Goal: Information Seeking & Learning: Learn about a topic

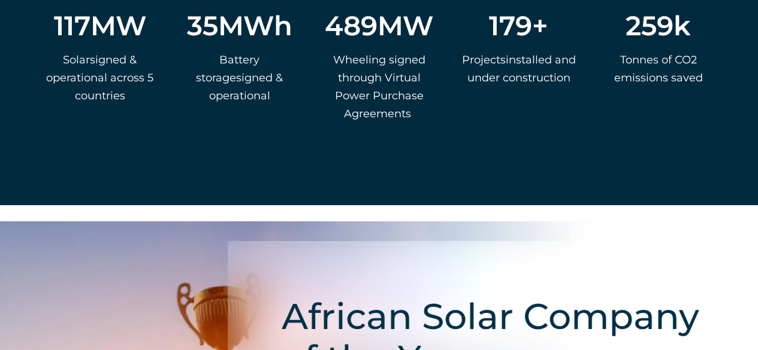
scroll to position [1810, 0]
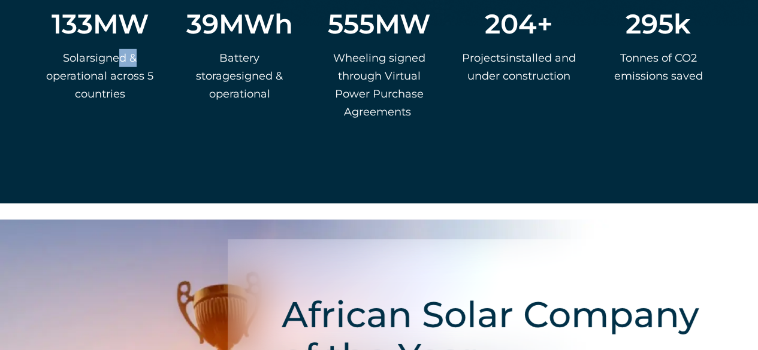
drag, startPoint x: 120, startPoint y: 83, endPoint x: 164, endPoint y: 87, distance: 43.9
click at [164, 87] on div "133 [PERSON_NAME] s igned & operational across 5 countries 39 MWh Ba ttery stor…" at bounding box center [379, 32] width 686 height 224
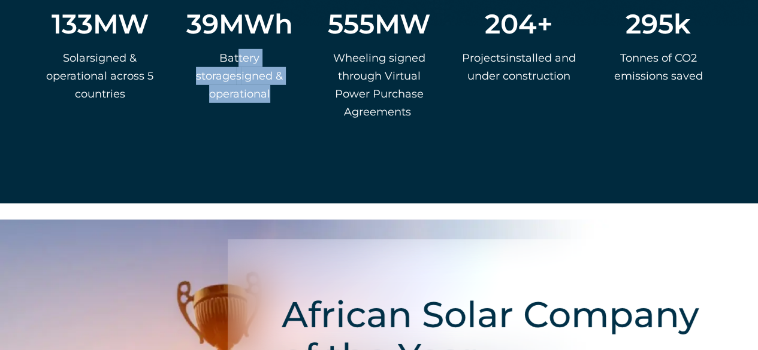
drag, startPoint x: 218, startPoint y: 82, endPoint x: 298, endPoint y: 98, distance: 81.3
click at [298, 98] on div "39 MWh Ba ttery storage s igned & operational" at bounding box center [240, 74] width 128 height 140
click at [298, 99] on div "39 MWh Ba ttery storage s igned & operational" at bounding box center [240, 74] width 128 height 140
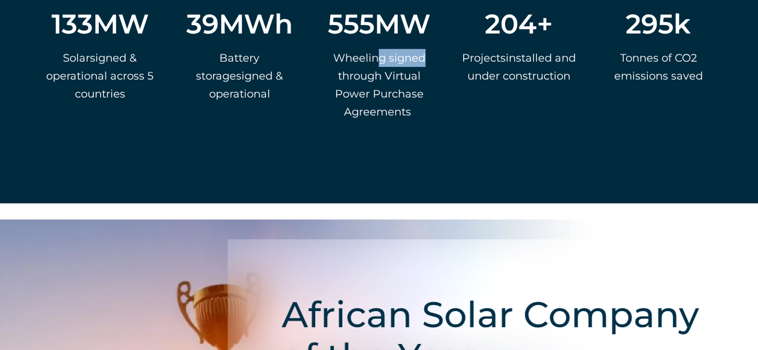
drag, startPoint x: 378, startPoint y: 80, endPoint x: 443, endPoint y: 94, distance: 66.9
click at [443, 94] on div "133 [PERSON_NAME] s igned & operational across 5 countries 39 MWh Ba ttery stor…" at bounding box center [379, 32] width 686 height 224
click at [438, 110] on div "555 [PERSON_NAME] signed through Virtual Power Purchase Agreements" at bounding box center [379, 74] width 128 height 140
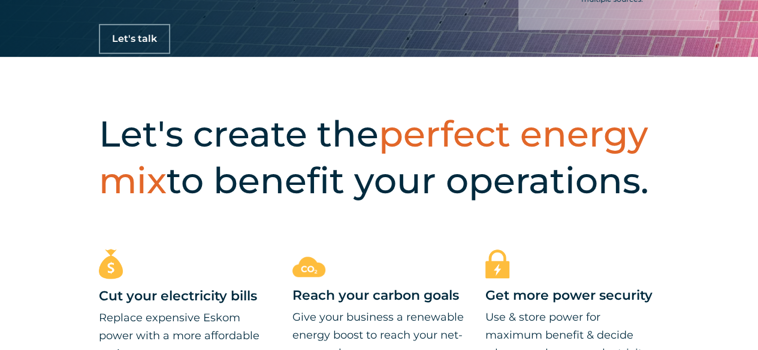
scroll to position [0, 0]
